Goal: Complete application form

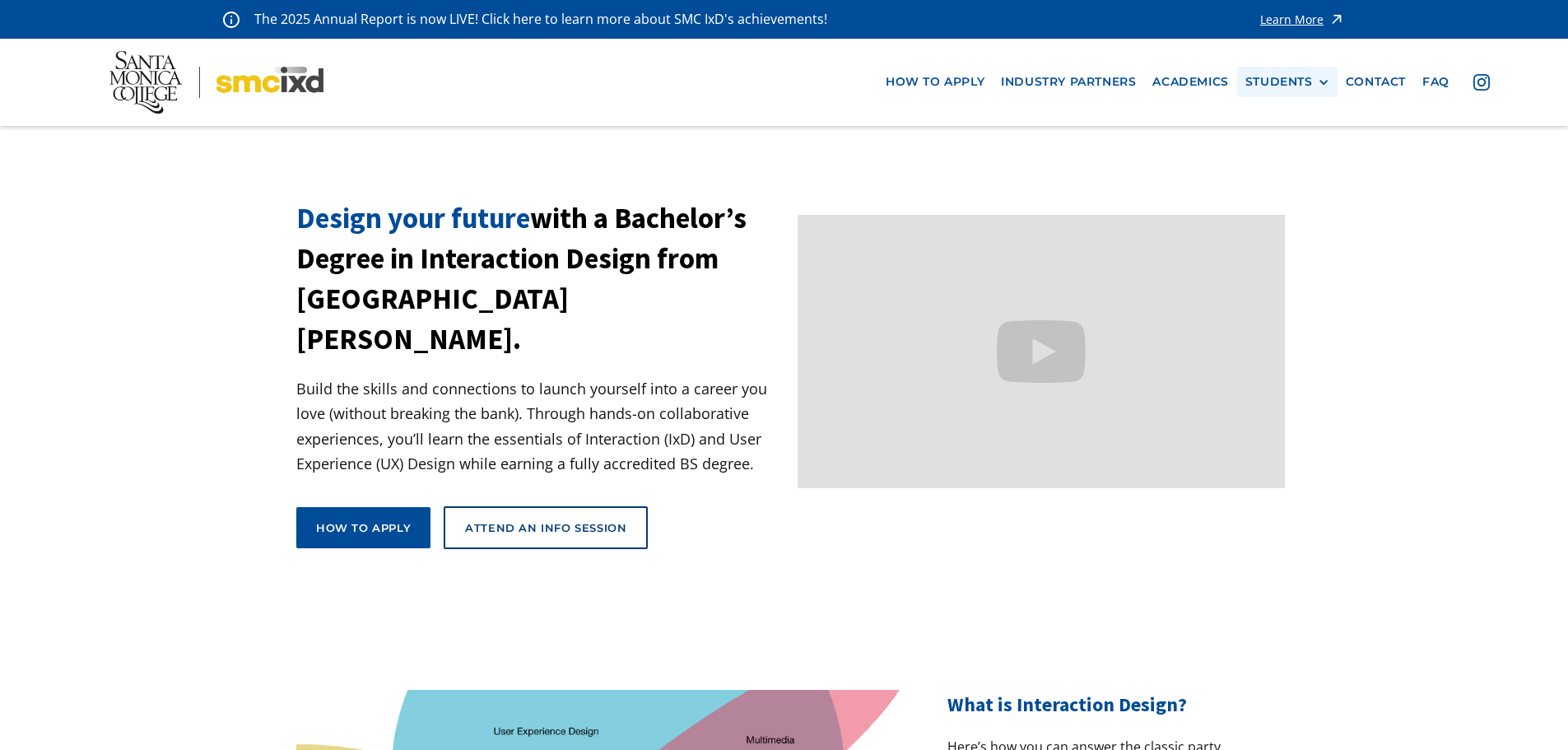
click at [1308, 77] on div "STUDENTS" at bounding box center [1279, 82] width 68 height 14
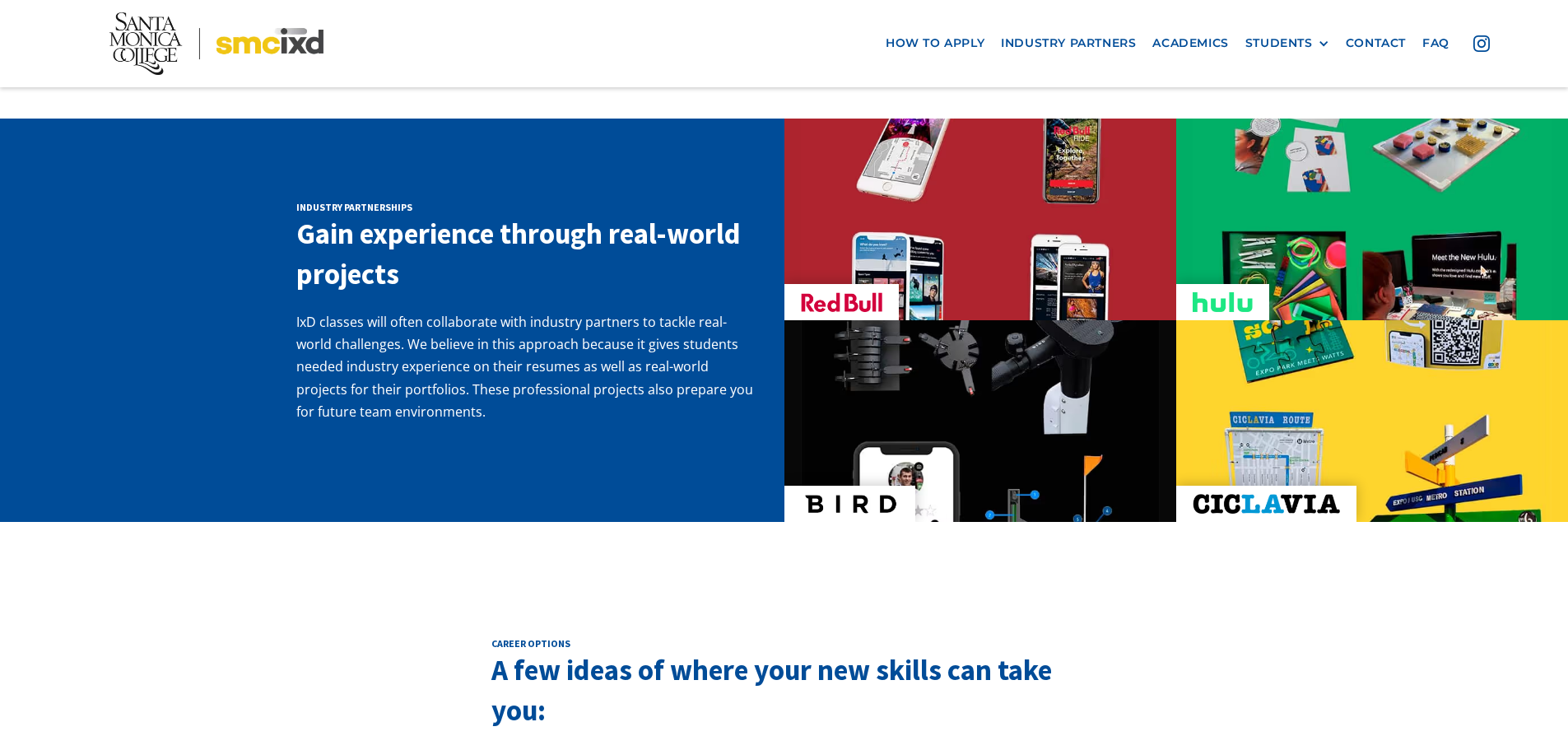
scroll to position [2661, 0]
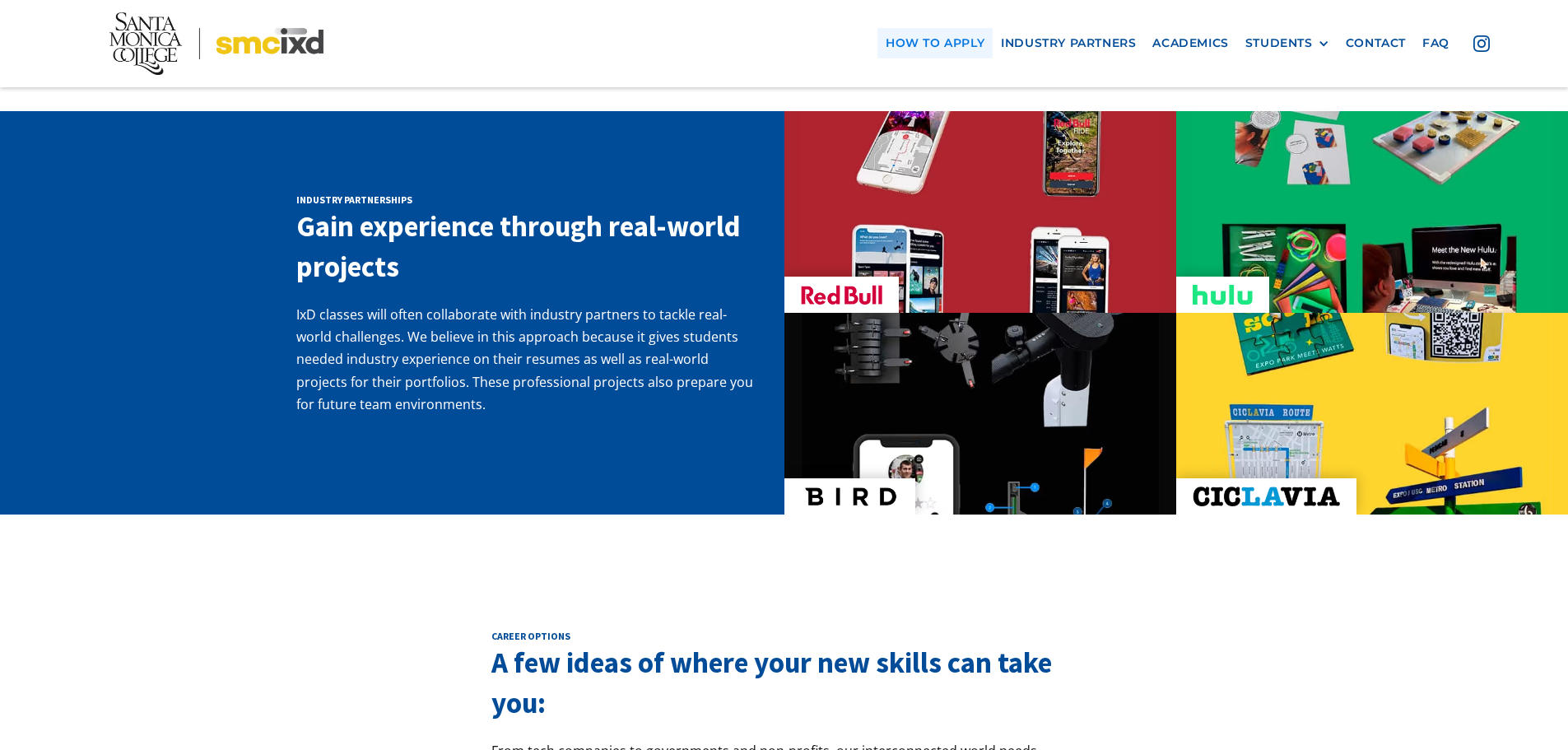
click at [923, 39] on link "how to apply" at bounding box center [934, 43] width 115 height 30
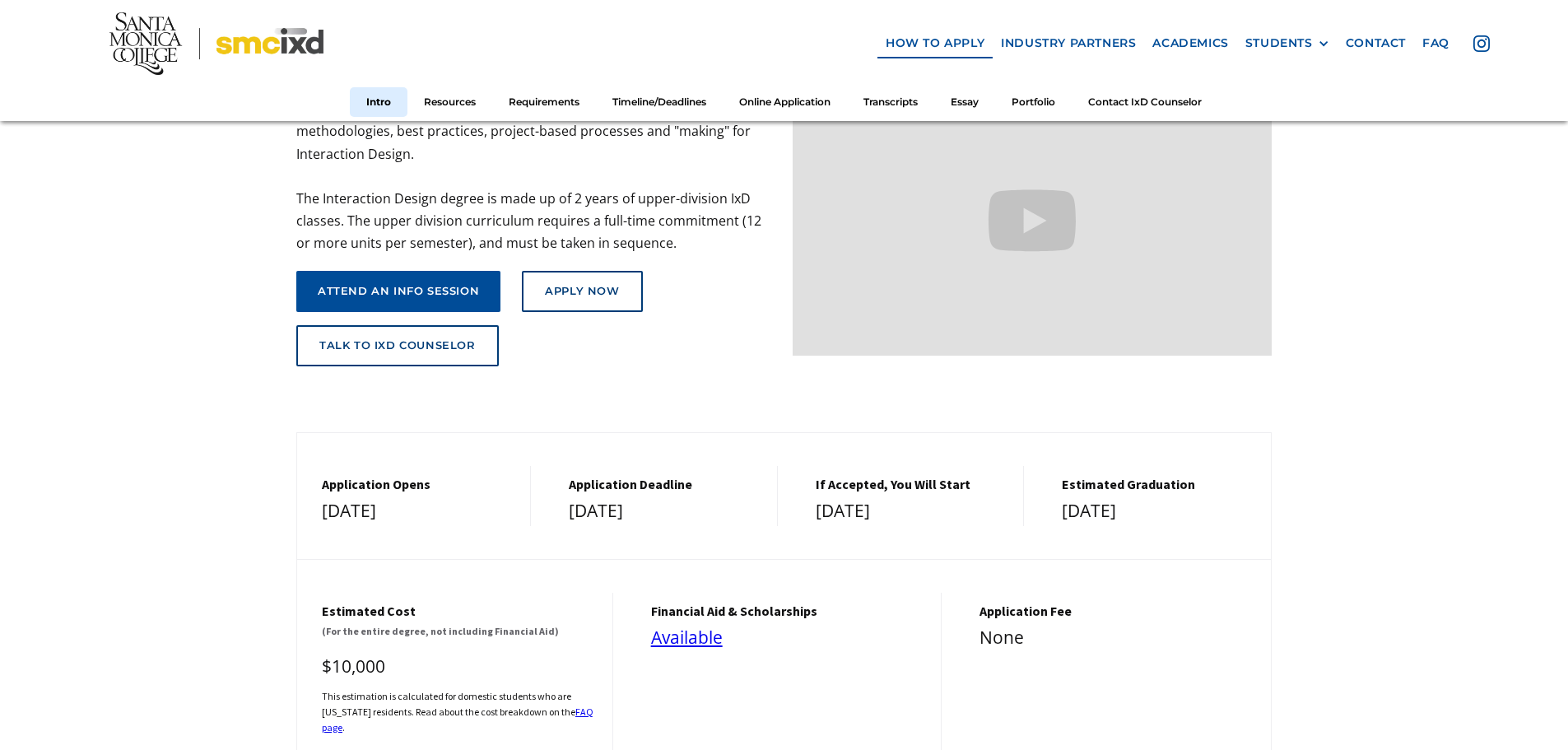
scroll to position [244, 0]
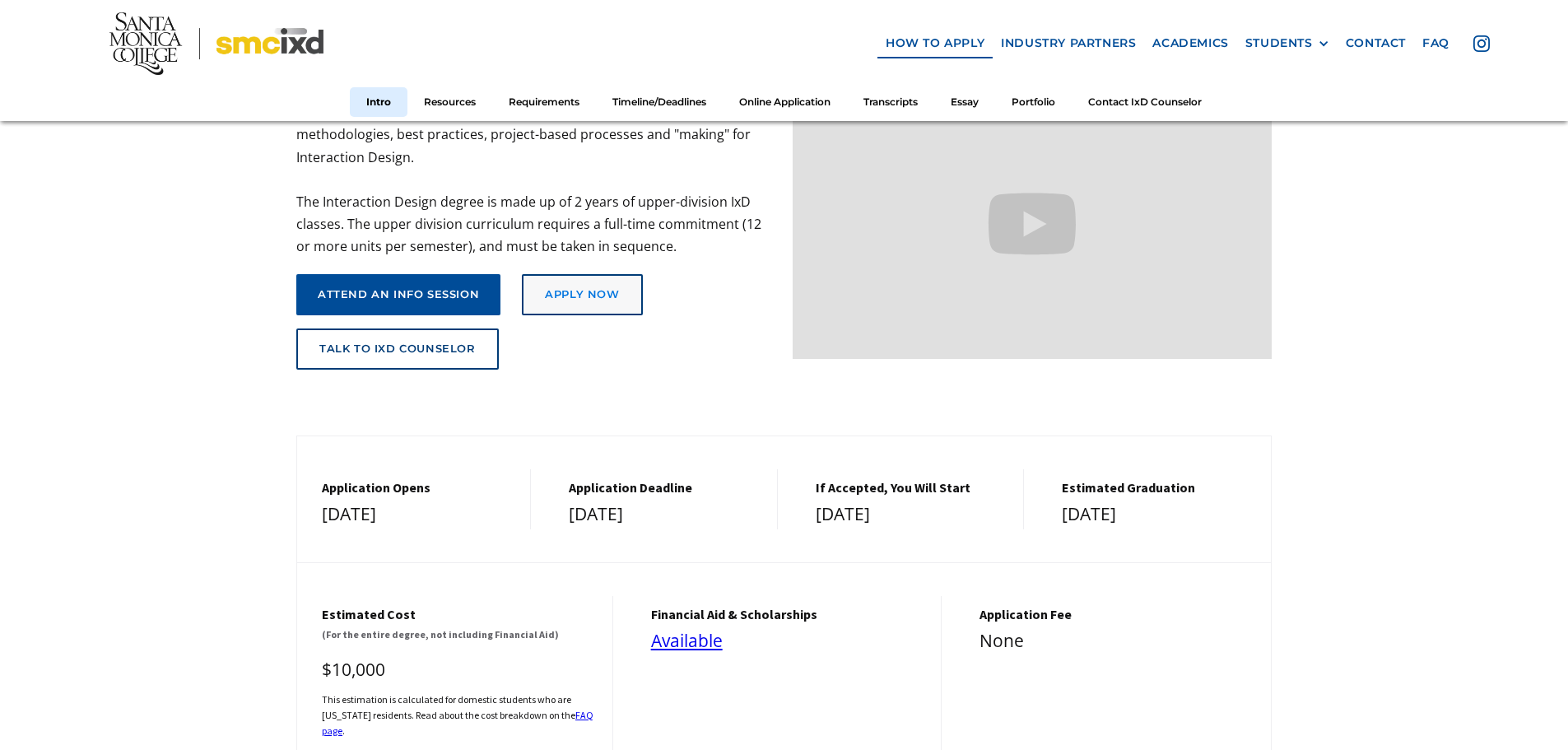
click at [578, 283] on link "Apply Now" at bounding box center [582, 294] width 120 height 41
